Goal: Task Accomplishment & Management: Manage account settings

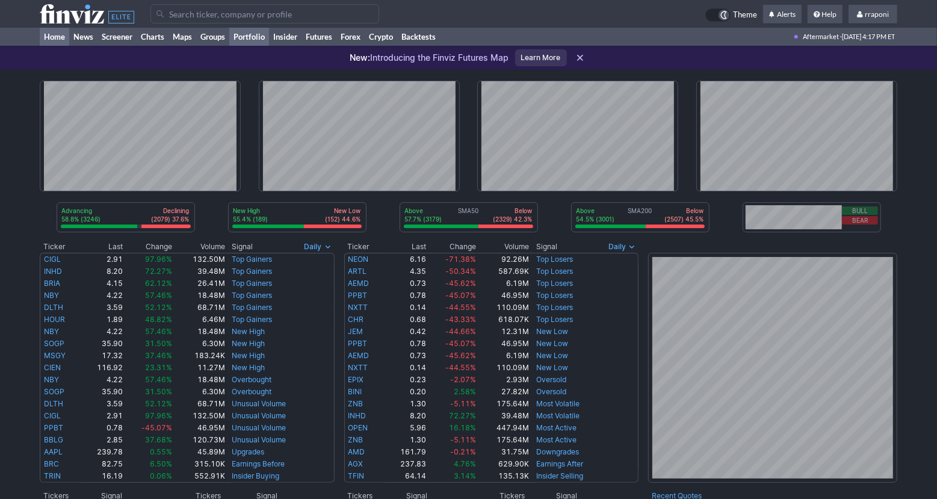
click at [254, 38] on link "Portfolio" at bounding box center [249, 37] width 40 height 18
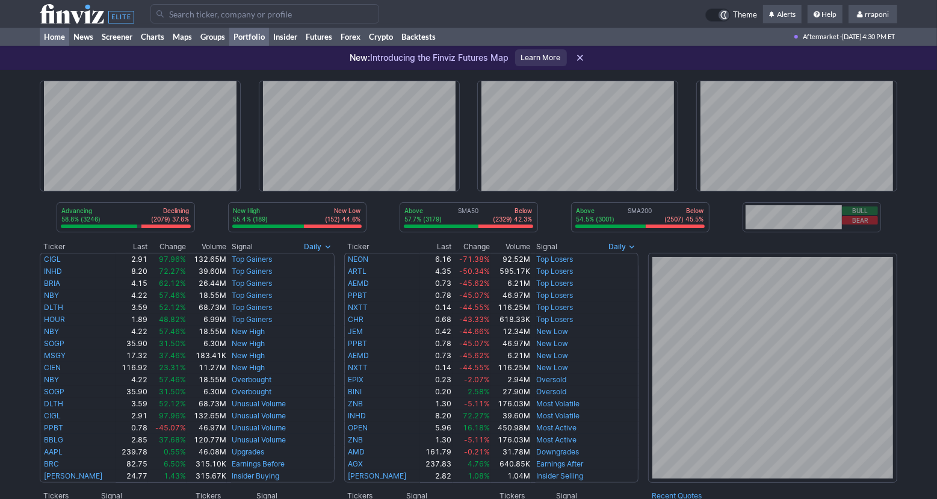
click at [266, 33] on link "Portfolio" at bounding box center [249, 37] width 40 height 18
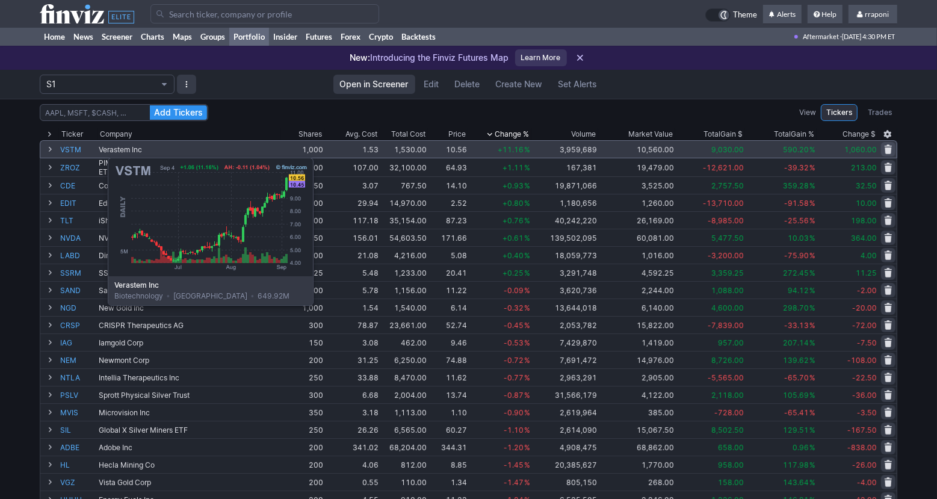
click at [78, 152] on link "VSTM" at bounding box center [78, 149] width 36 height 17
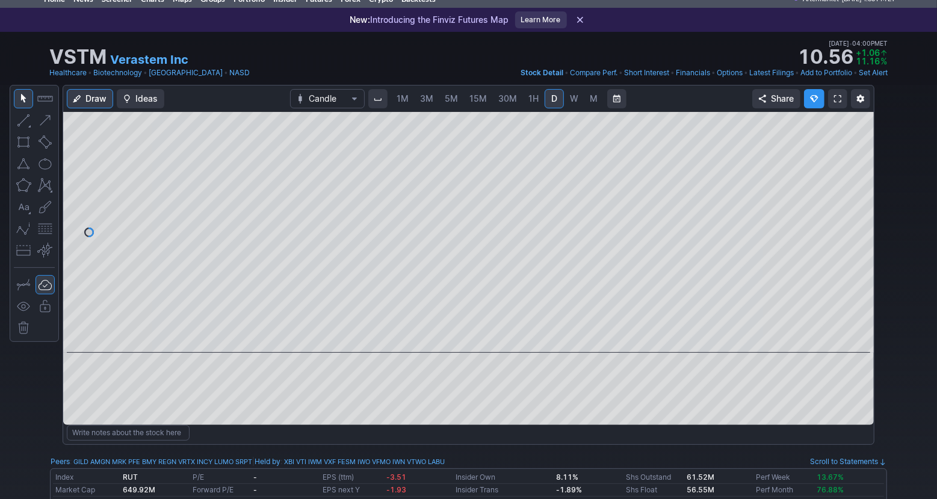
scroll to position [19, 0]
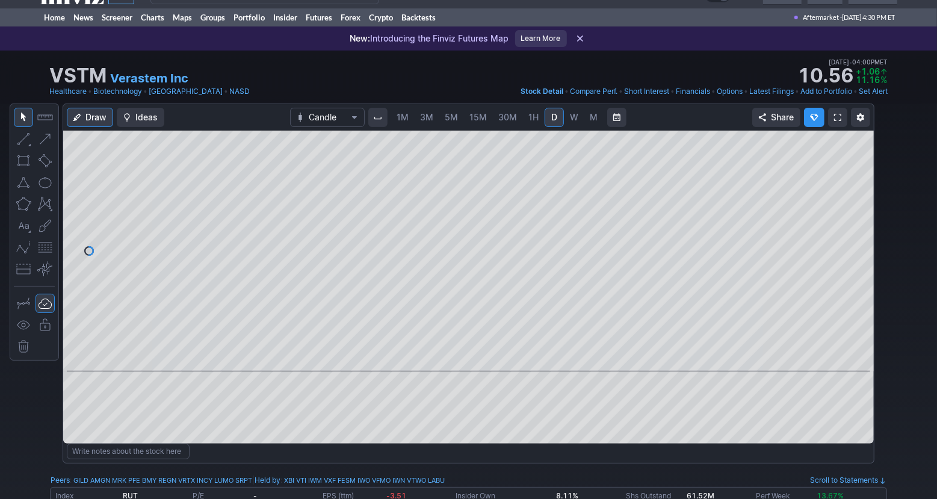
click at [572, 117] on span "W" at bounding box center [574, 117] width 8 height 10
click at [584, 117] on link "M" at bounding box center [593, 117] width 19 height 19
click at [265, 17] on link "Portfolio" at bounding box center [249, 17] width 40 height 18
